Goal: Ask a question

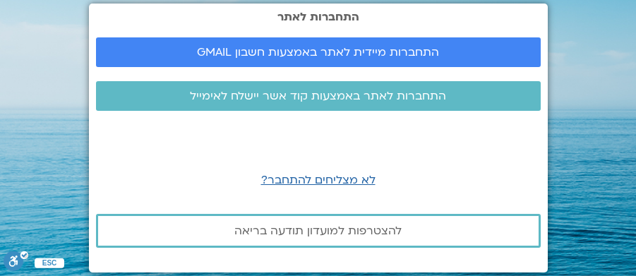
click at [318, 52] on span "התחברות מיידית לאתר באמצעות חשבון GMAIL" at bounding box center [318, 52] width 242 height 13
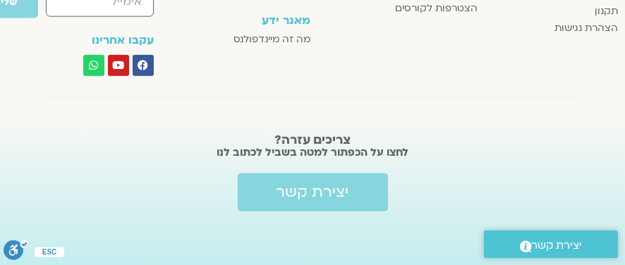
scroll to position [2495, 0]
click at [314, 189] on span "יצירת קשר" at bounding box center [313, 191] width 73 height 17
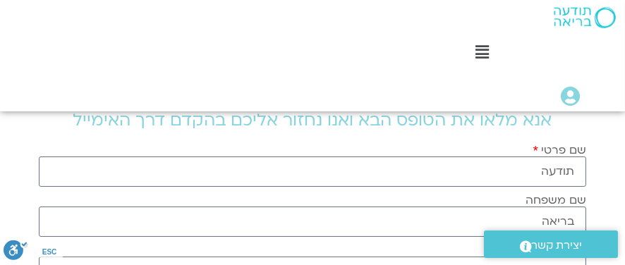
scroll to position [71, 0]
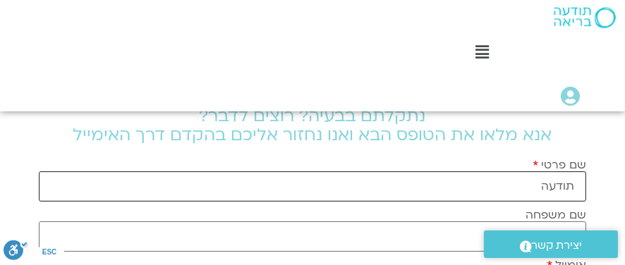
click at [579, 186] on input "תודעה" at bounding box center [312, 186] width 547 height 30
click at [502, 185] on input "כרמלהתודעה" at bounding box center [312, 186] width 547 height 30
type input "[PERSON_NAME]"
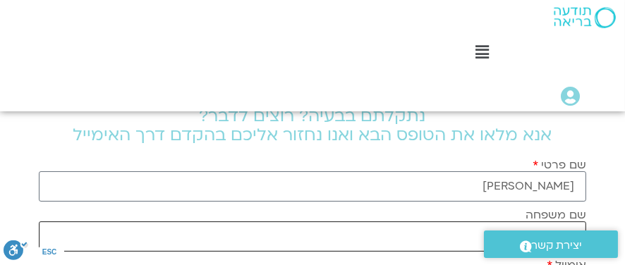
click at [438, 236] on input "בריאה" at bounding box center [312, 237] width 547 height 30
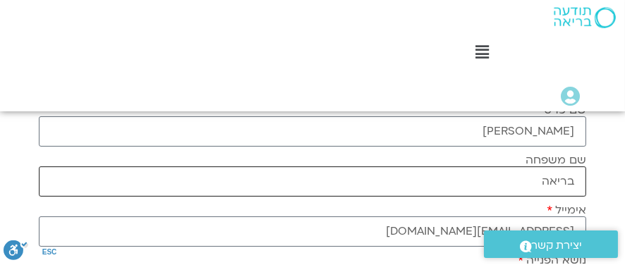
scroll to position [141, 0]
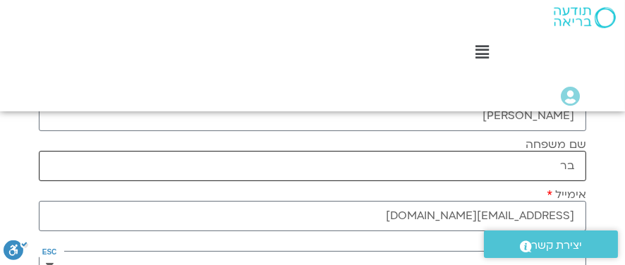
type input "ב"
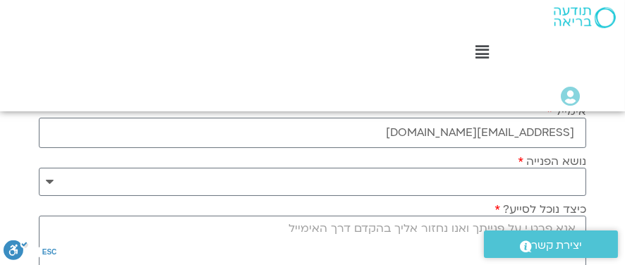
scroll to position [211, 0]
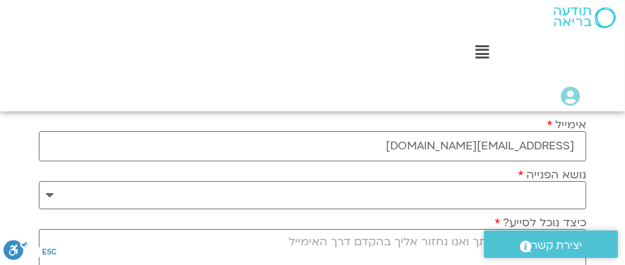
type input "גורלי"
click at [551, 186] on select "**********" at bounding box center [312, 195] width 547 height 28
select select "**********"
click at [39, 181] on select "**********" at bounding box center [312, 195] width 547 height 28
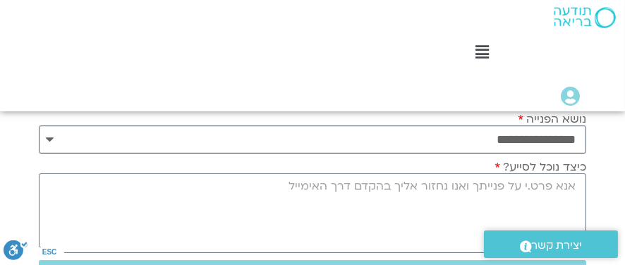
scroll to position [282, 0]
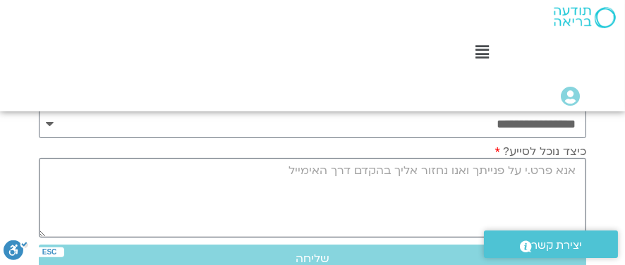
click at [290, 168] on textarea "כיצד נוכל לסייע?" at bounding box center [312, 198] width 547 height 80
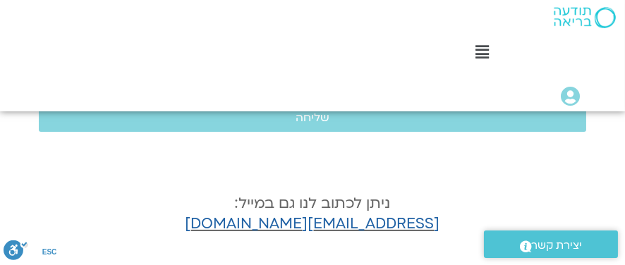
scroll to position [353, 0]
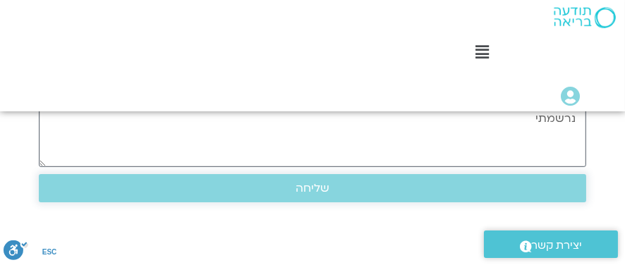
type textarea "לא יודעת איך להכנס לשידורים של שבוע החמלה נרשמתי"
click at [305, 188] on span "שליחה" at bounding box center [313, 188] width 34 height 13
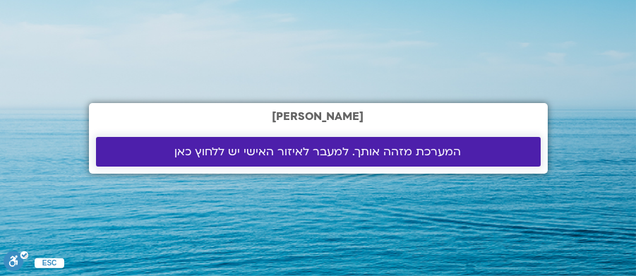
click at [334, 145] on span "המערכת מזהה אותך. למעבר לאיזור האישי יש ללחוץ כאן" at bounding box center [318, 151] width 286 height 13
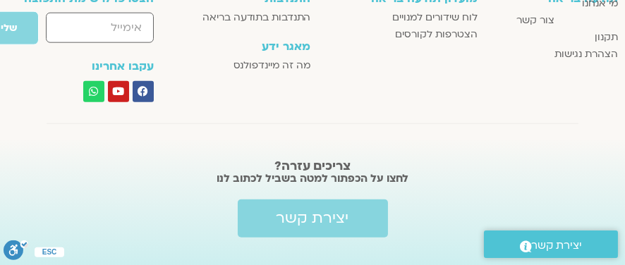
scroll to position [2495, 0]
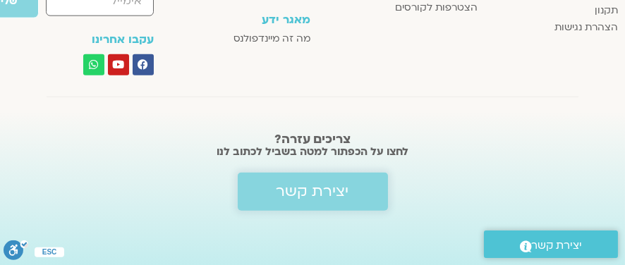
click at [315, 192] on span "יצירת קשר" at bounding box center [313, 191] width 73 height 17
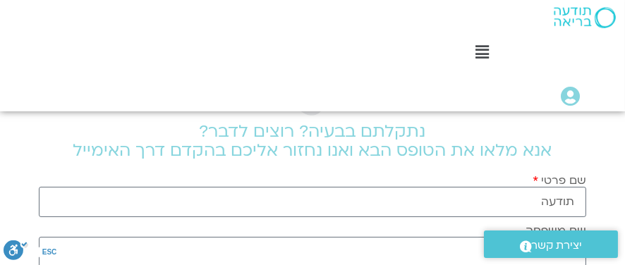
scroll to position [71, 0]
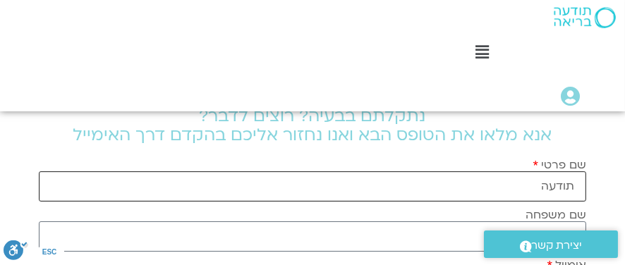
click at [537, 184] on input "תודעה" at bounding box center [312, 186] width 547 height 30
type input "ת"
type input "[PERSON_NAME]"
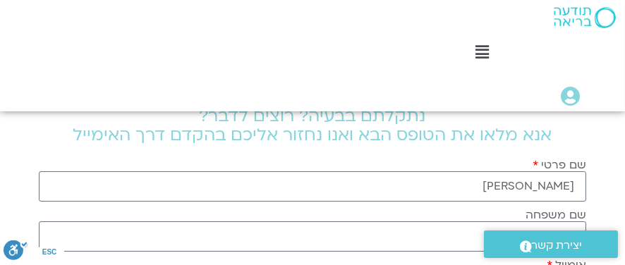
click at [543, 212] on label "שם משפחה" at bounding box center [556, 215] width 61 height 13
click at [543, 222] on input "בריאה" at bounding box center [312, 237] width 547 height 30
click at [537, 224] on div ".st0{fill:#FFFFFF;} יצירת קשר" at bounding box center [551, 245] width 148 height 42
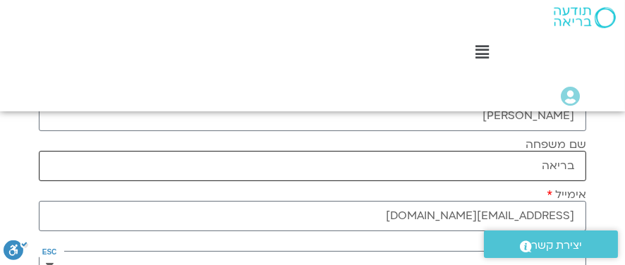
click at [541, 166] on input "בריאה" at bounding box center [312, 166] width 547 height 30
type input "ב"
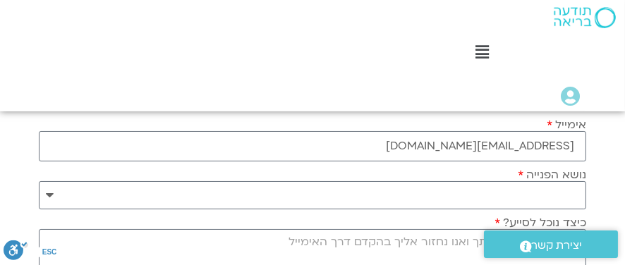
type input "גורלי"
click at [562, 191] on select "**********" at bounding box center [312, 195] width 547 height 28
select select "**********"
click at [39, 181] on select "**********" at bounding box center [312, 195] width 547 height 28
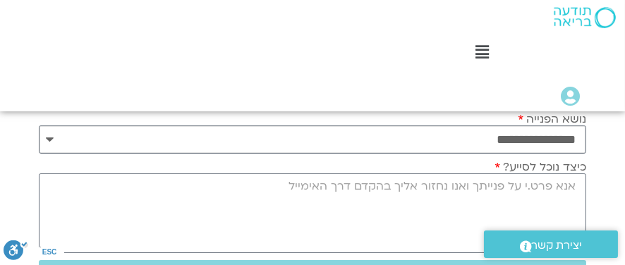
scroll to position [282, 0]
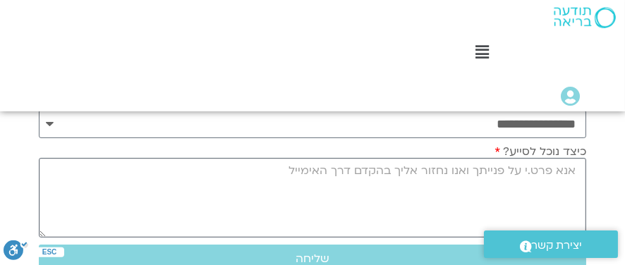
click at [552, 174] on textarea "כיצד נוכל לסייע?" at bounding box center [312, 198] width 547 height 80
click at [291, 170] on textarea "כיצד נוכל לסייע?" at bounding box center [312, 198] width 547 height 80
click at [291, 169] on textarea "כיצד נוכל לסייע?" at bounding box center [312, 198] width 547 height 80
click at [292, 169] on textarea "כיצד נוכל לסייע?" at bounding box center [312, 198] width 547 height 80
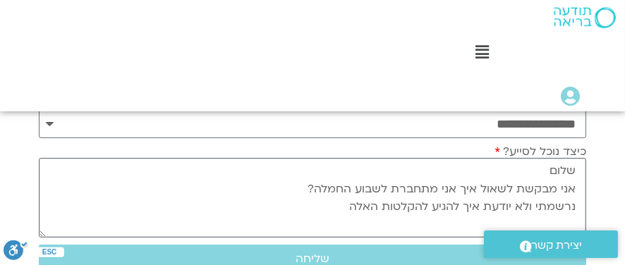
type textarea "שלום אני מבקשת לשאול איך אני מתחברת לשבוע החמלה? נרשמתי ולא יודעת איך להגיע להק…"
